Goal: Information Seeking & Learning: Learn about a topic

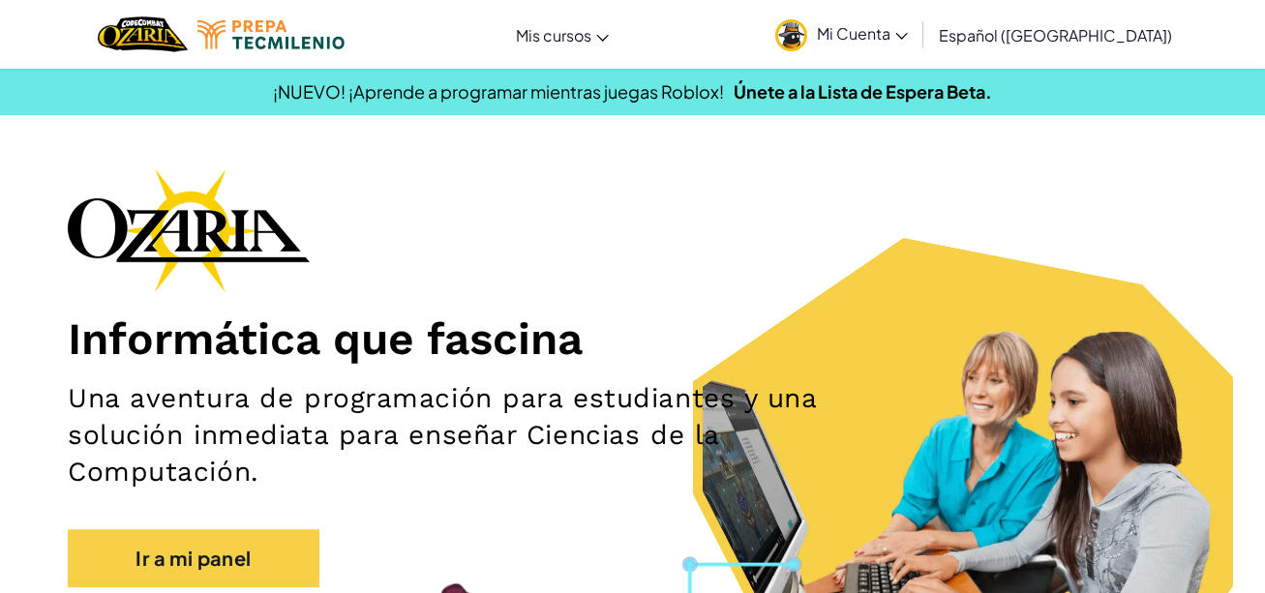
scroll to position [163, 0]
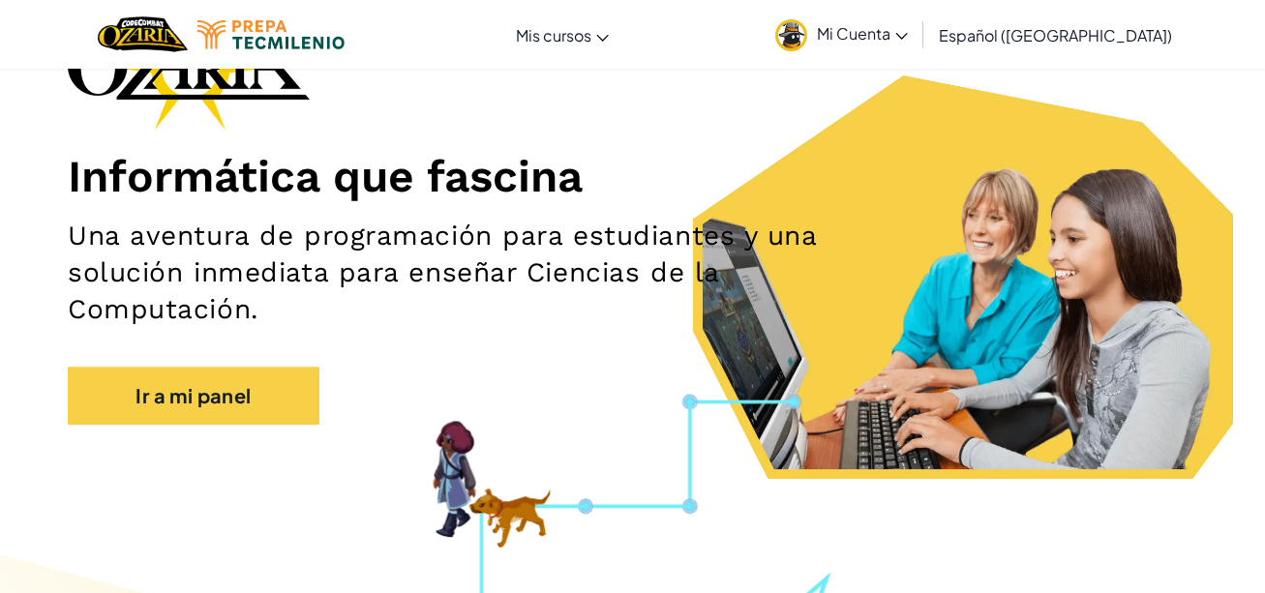
click at [907, 45] on link "Mi Cuenta" at bounding box center [841, 34] width 152 height 61
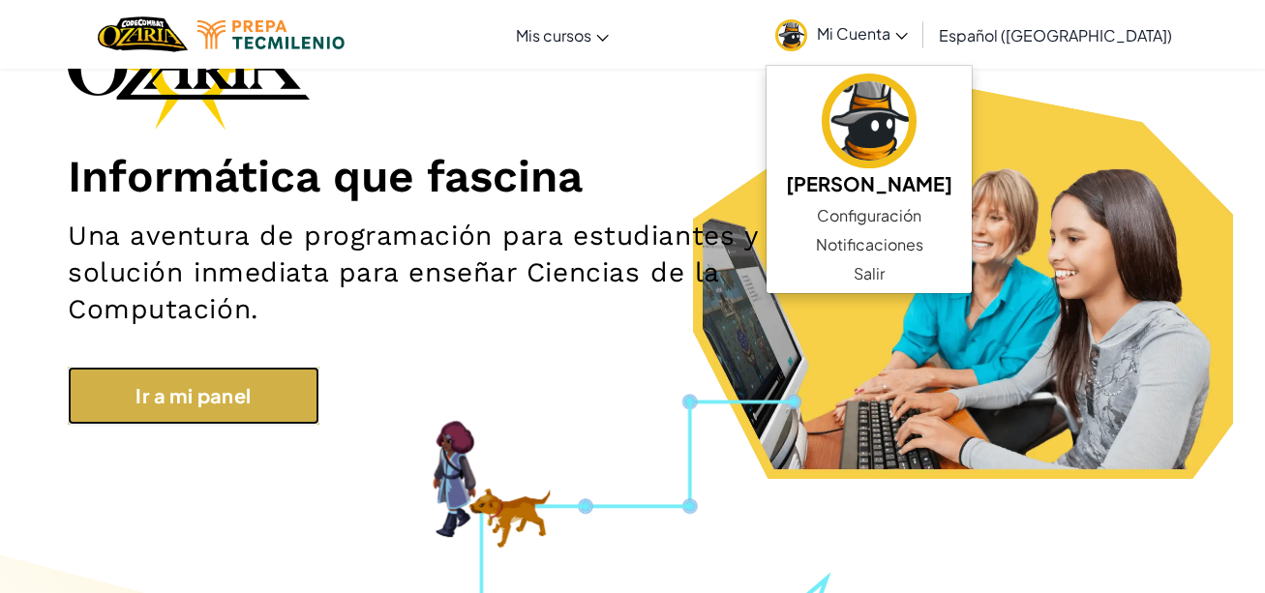
click at [298, 373] on link "Ir a mi panel" at bounding box center [194, 396] width 252 height 58
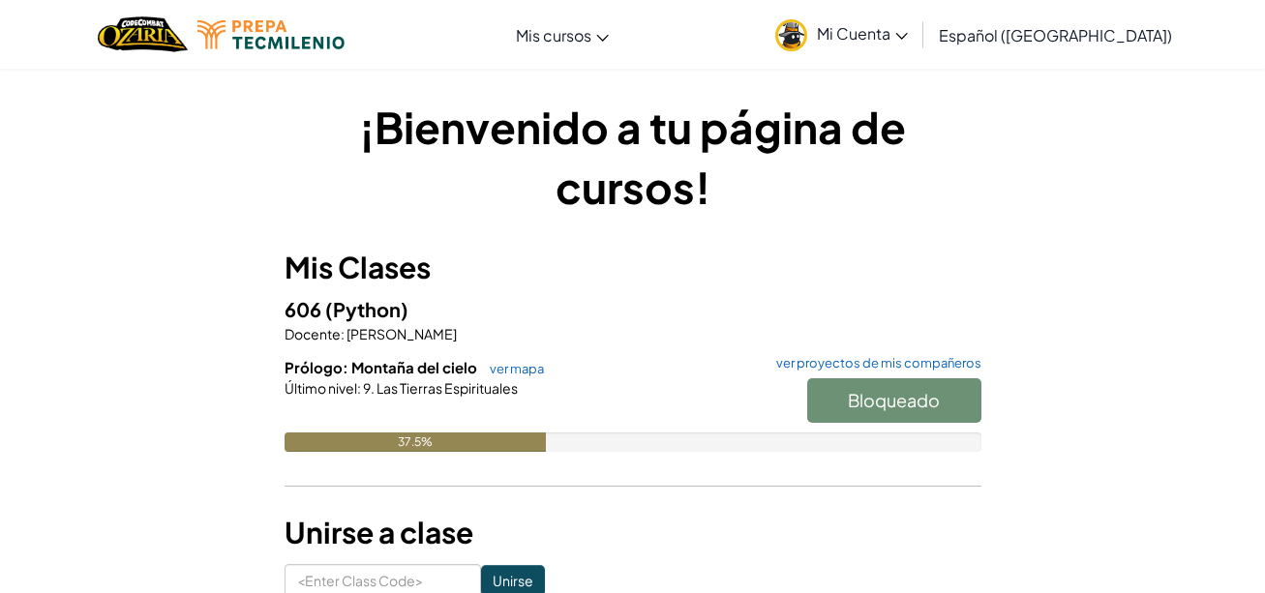
click at [908, 43] on span "Mi Cuenta" at bounding box center [862, 33] width 91 height 20
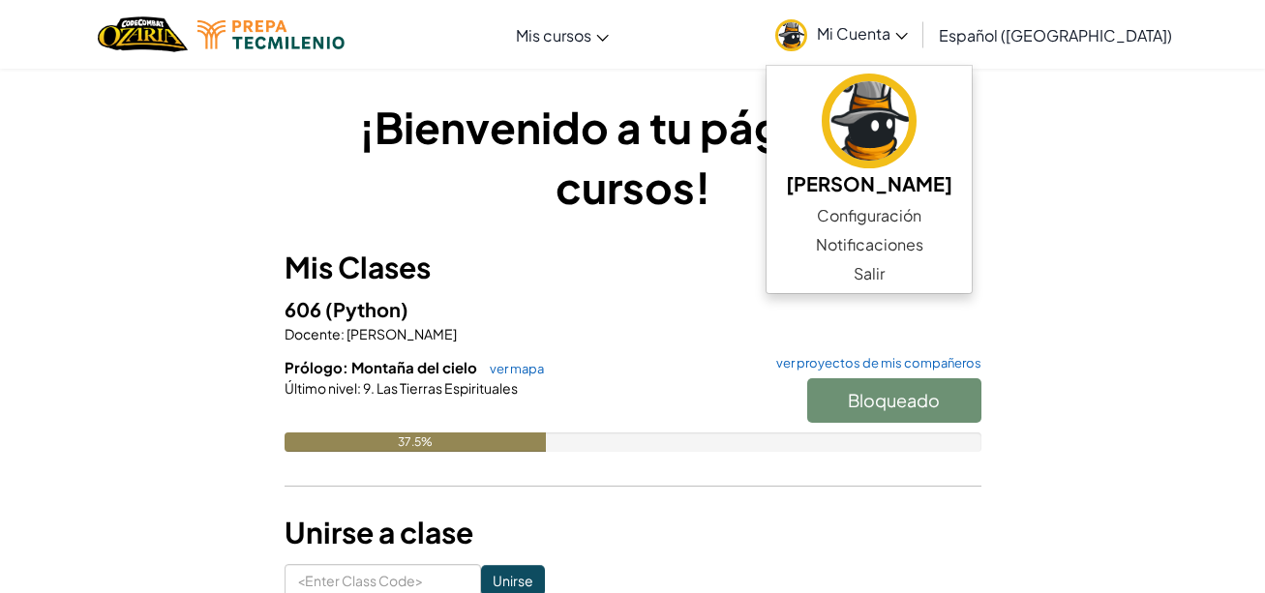
click at [600, 352] on div "606 (Python) Docente : [PERSON_NAME]: Montaña del cielo ver mapa ver proyectos …" at bounding box center [632, 387] width 697 height 187
